Goal: Check status: Check status

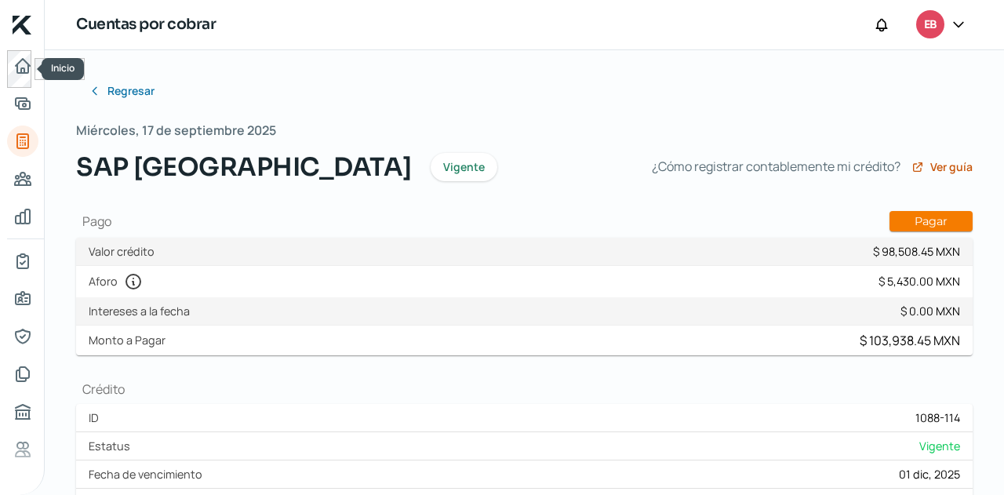
click at [31, 77] on link "Inicio" at bounding box center [22, 65] width 31 height 31
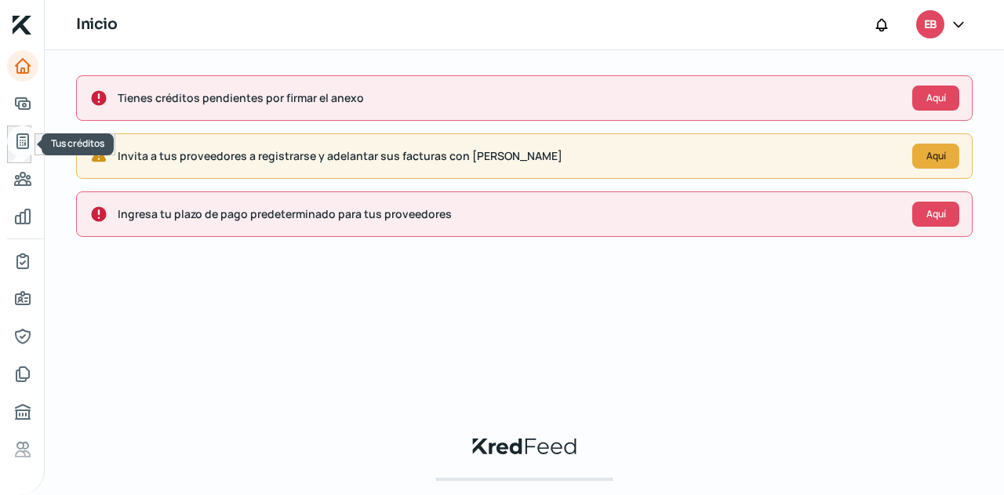
click at [24, 134] on icon "Tus créditos" at bounding box center [22, 141] width 11 height 14
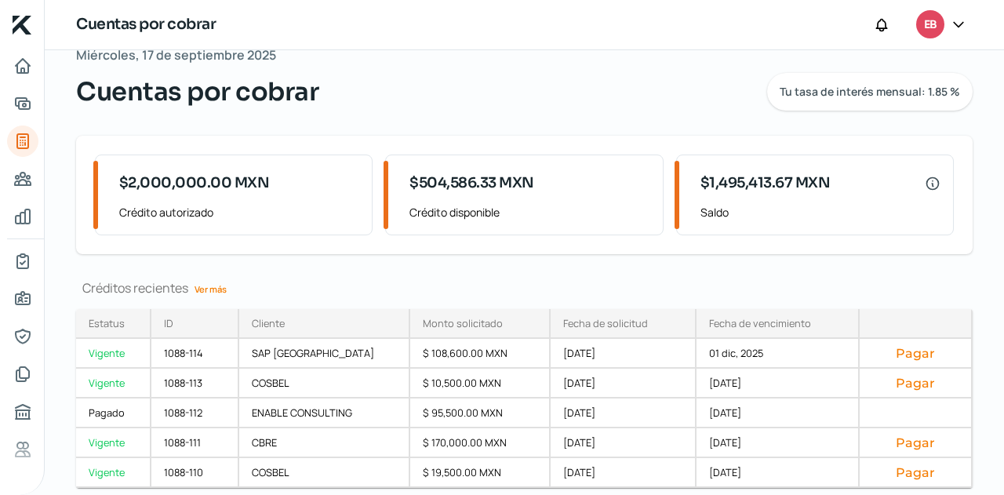
scroll to position [156, 0]
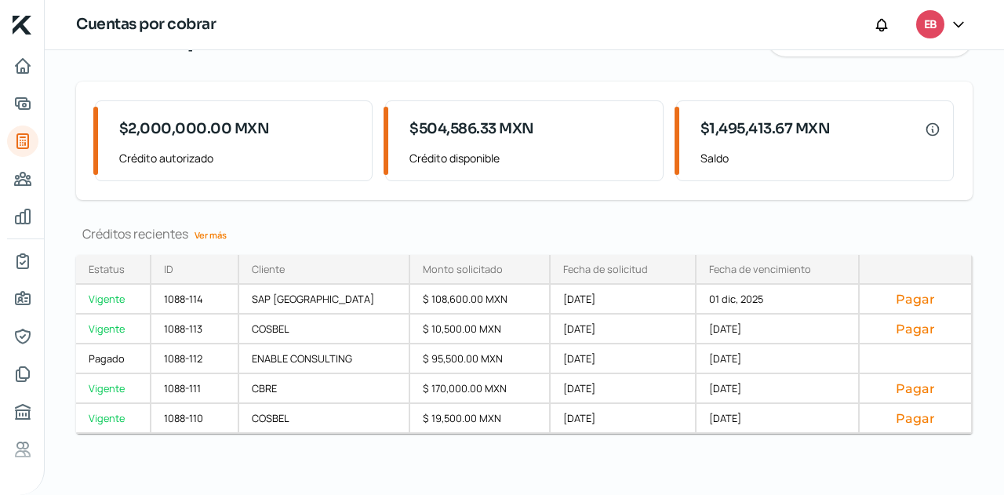
click at [224, 231] on link "Ver más" at bounding box center [210, 235] width 45 height 24
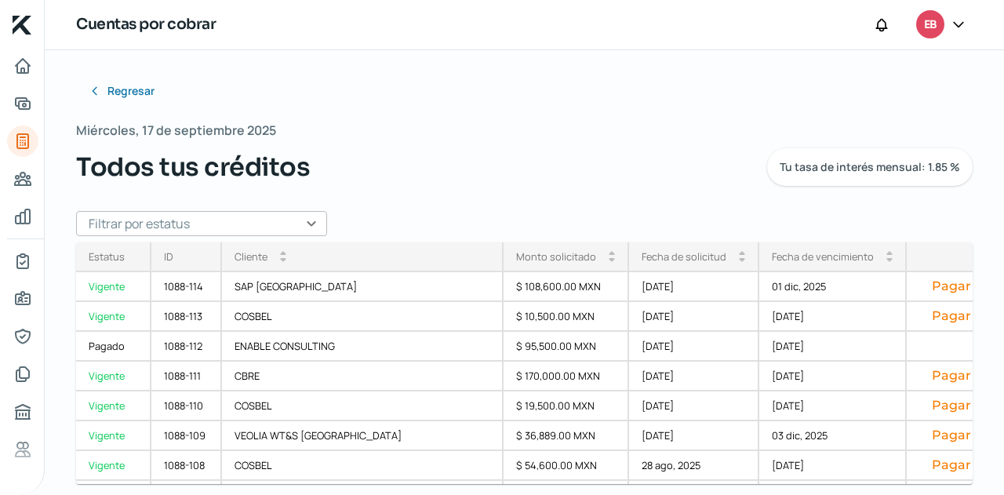
click at [244, 224] on input "text" at bounding box center [201, 223] width 251 height 25
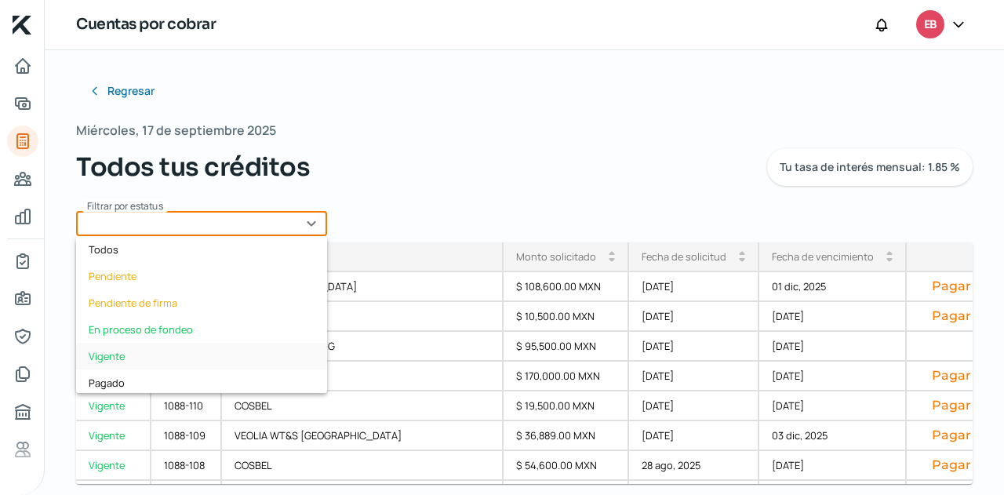
click at [140, 351] on div "Vigente" at bounding box center [201, 356] width 251 height 27
type input "Vigente"
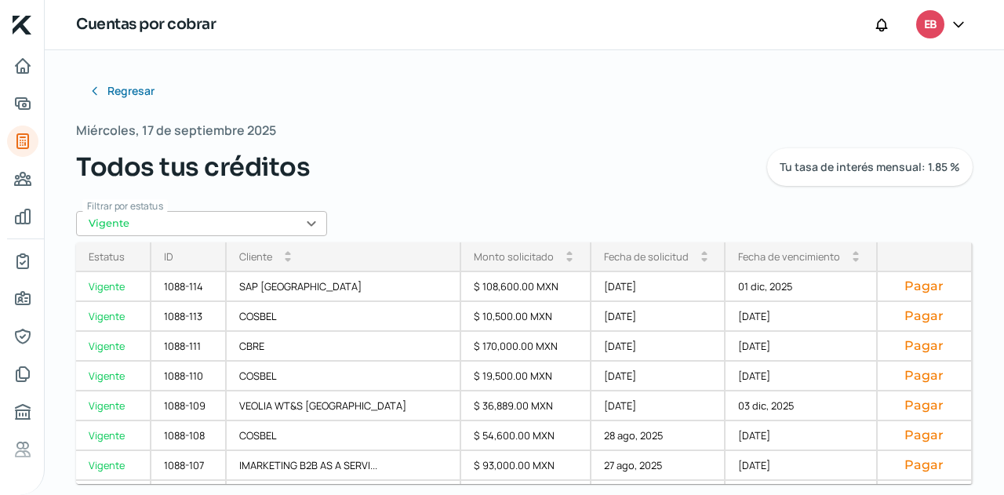
click at [799, 260] on div "Fecha de vencimiento" at bounding box center [789, 256] width 102 height 14
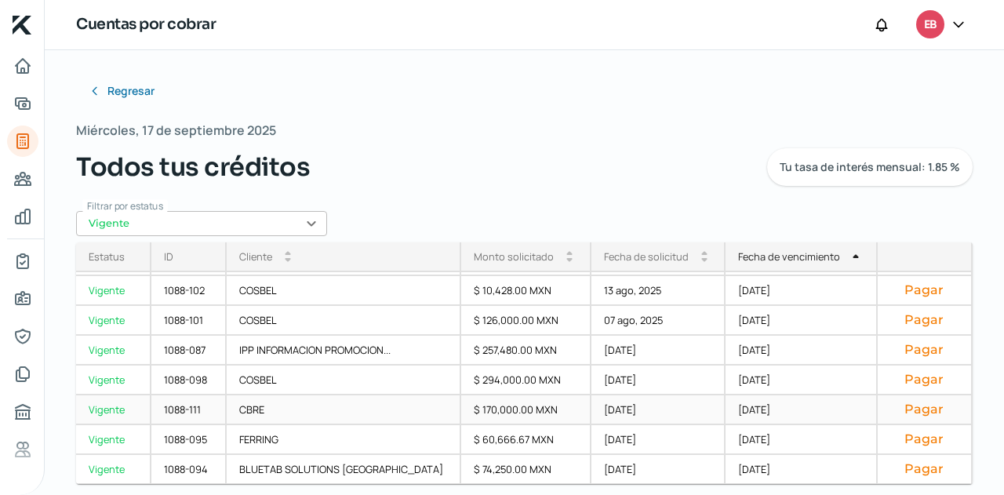
scroll to position [324, 0]
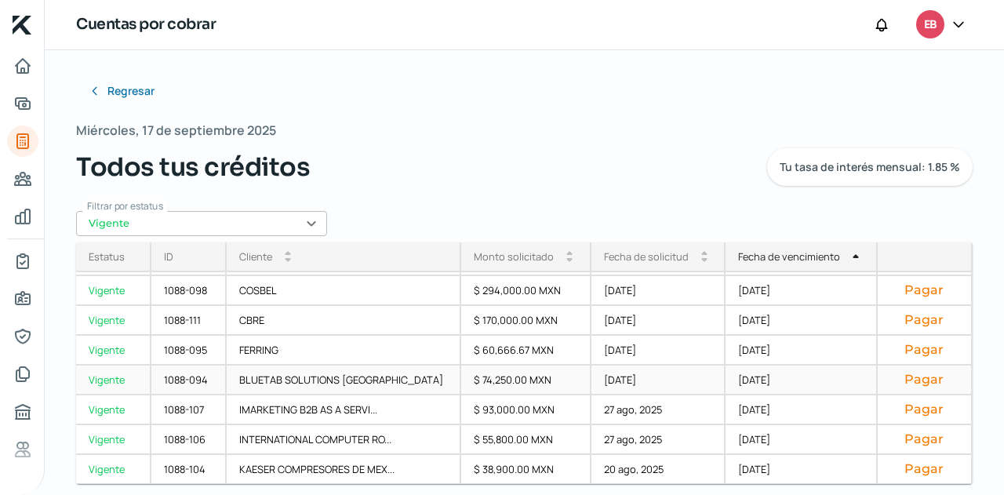
click at [744, 376] on div "[DATE]" at bounding box center [801, 380] width 152 height 30
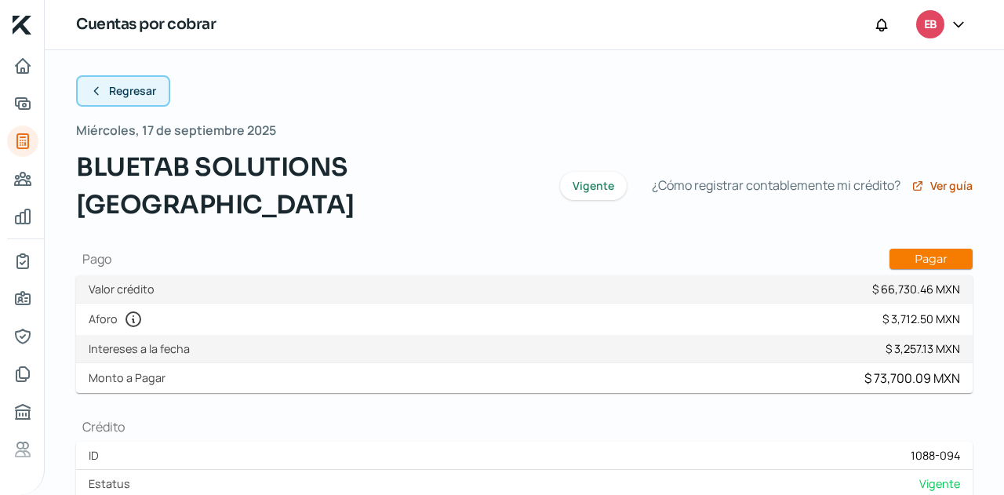
click at [163, 96] on button "Regresar" at bounding box center [123, 90] width 94 height 31
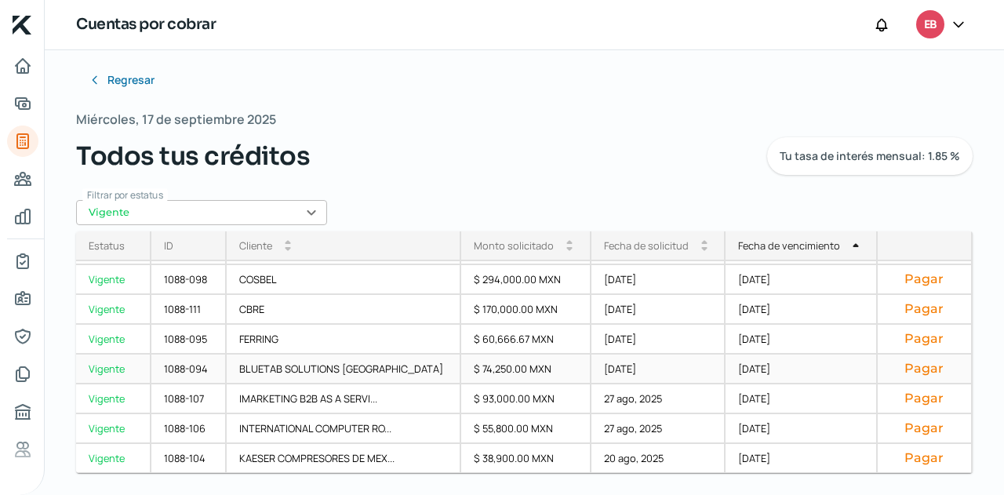
scroll to position [14, 0]
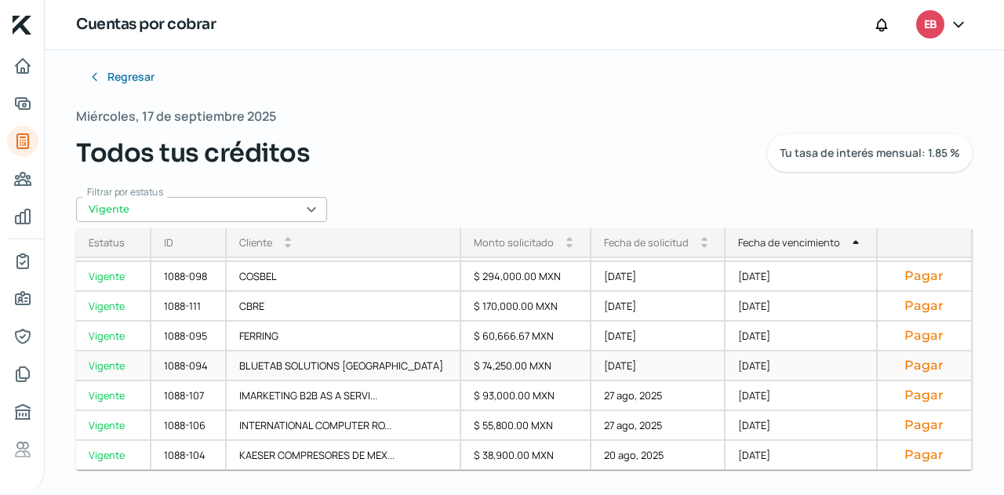
click at [727, 368] on div "[DATE]" at bounding box center [801, 366] width 152 height 30
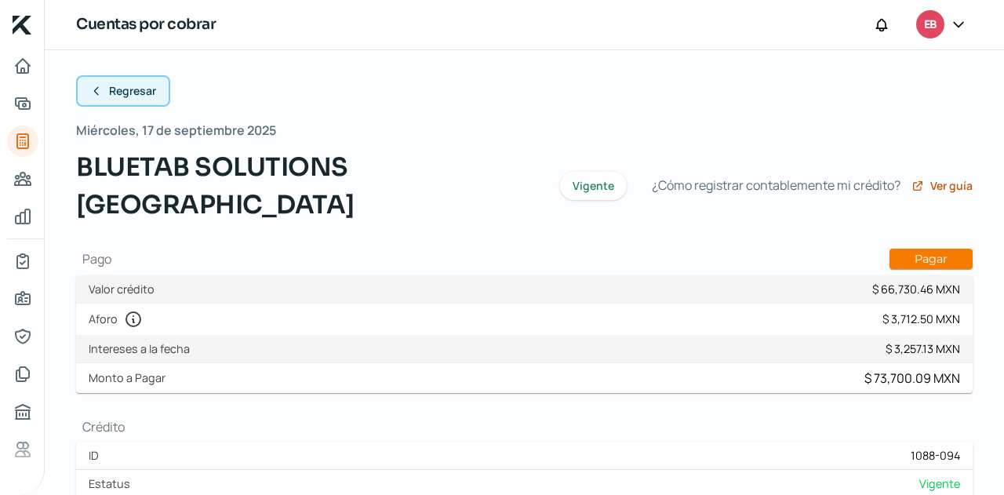
click at [115, 89] on span "Regresar" at bounding box center [132, 90] width 47 height 11
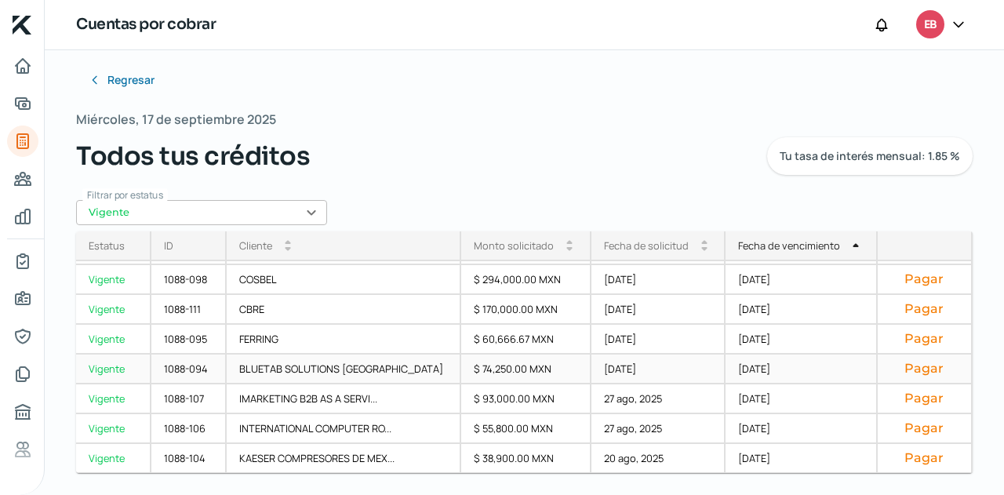
scroll to position [14, 0]
